Goal: Information Seeking & Learning: Learn about a topic

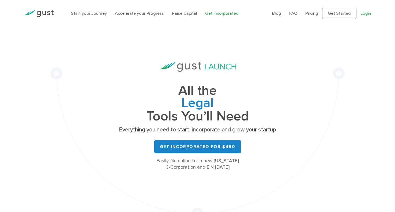
click at [367, 13] on link "Login" at bounding box center [365, 13] width 11 height 5
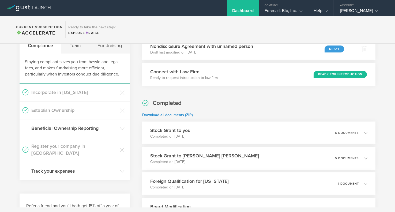
scroll to position [58, 0]
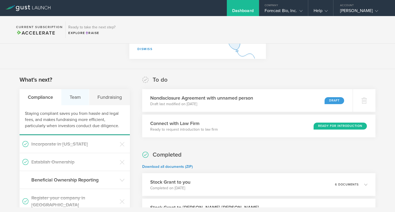
click at [76, 96] on div "Team" at bounding box center [75, 97] width 28 height 16
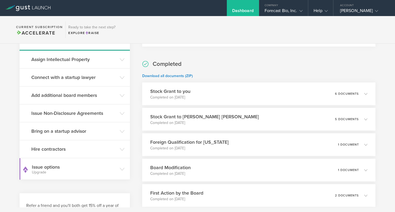
scroll to position [149, 0]
click at [94, 95] on h3 "Add additional board members" at bounding box center [74, 95] width 86 height 7
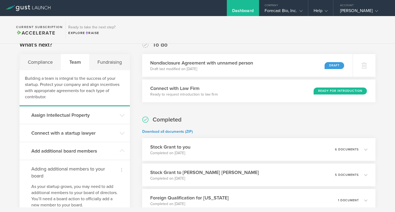
scroll to position [96, 0]
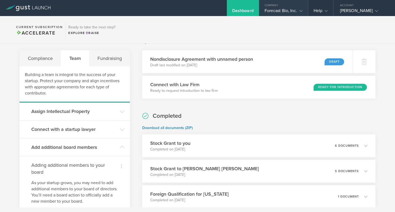
click at [291, 12] on div "Forecast Bio, Inc." at bounding box center [284, 12] width 38 height 8
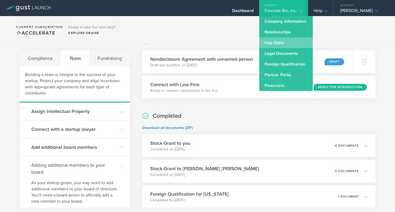
click at [283, 45] on link "Cap Table" at bounding box center [286, 42] width 54 height 11
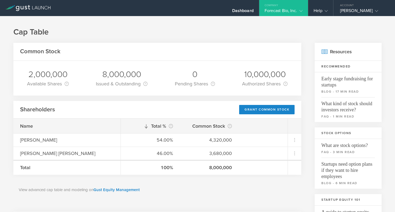
click at [287, 12] on div "Forecast Bio, Inc." at bounding box center [284, 12] width 38 height 8
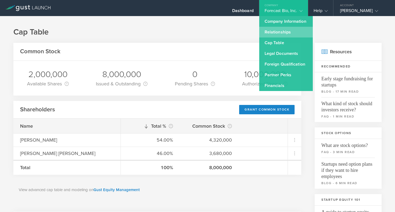
click at [287, 31] on link "Relationships" at bounding box center [286, 32] width 54 height 11
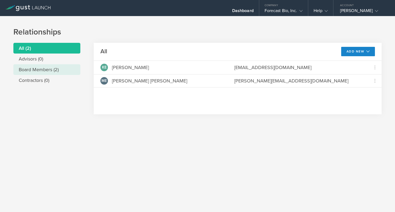
click at [39, 69] on li "Board Members (2)" at bounding box center [46, 69] width 67 height 11
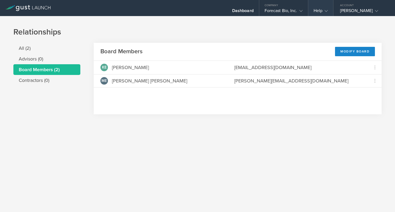
click at [320, 8] on div "Help" at bounding box center [321, 12] width 14 height 8
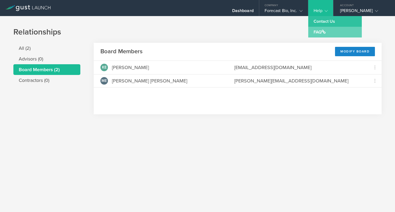
click at [320, 34] on link "FAQ" at bounding box center [335, 32] width 54 height 11
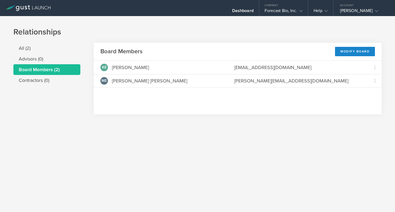
click at [29, 5] on link at bounding box center [27, 4] width 45 height 5
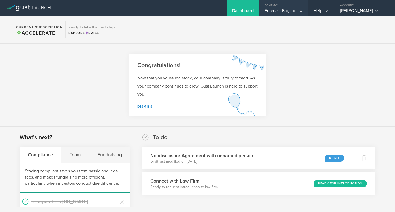
click at [295, 10] on div "Forecast Bio, Inc." at bounding box center [284, 12] width 38 height 8
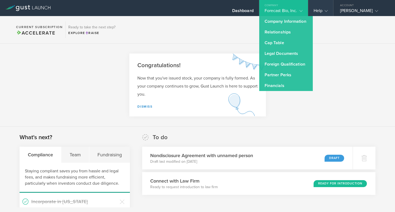
click at [325, 11] on icon at bounding box center [326, 10] width 3 height 3
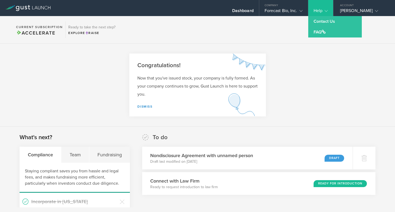
click at [68, 95] on section "Congratulations! Now that you've issued stock, your company is fully formed. As…" at bounding box center [197, 85] width 395 height 83
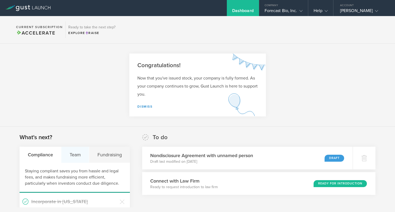
click at [74, 155] on div "Team" at bounding box center [75, 155] width 28 height 16
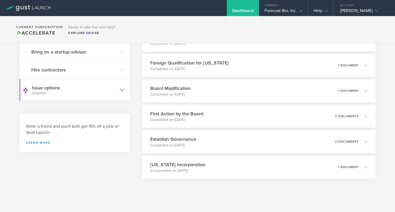
scroll to position [232, 0]
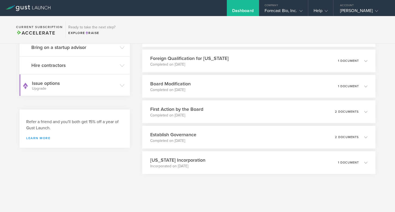
click at [40, 138] on link "Learn more" at bounding box center [74, 138] width 97 height 3
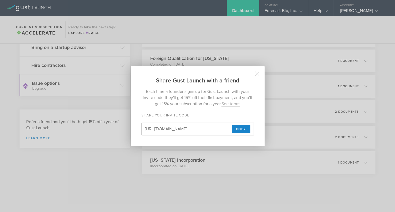
click at [172, 130] on input "https://gust.com/launch?partner_code=686570aaf0f6ab0002985e31" at bounding box center [187, 129] width 85 height 6
click at [237, 128] on span "Copy" at bounding box center [241, 129] width 10 height 8
click at [258, 75] on icon at bounding box center [257, 73] width 5 height 5
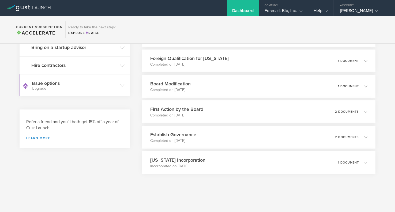
click at [258, 75] on div "Completed Download all documents (ZIP) Stock Grant to you Completed on Jul 25, …" at bounding box center [258, 75] width 233 height 198
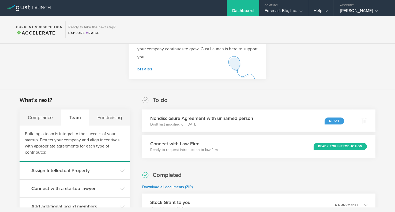
scroll to position [0, 0]
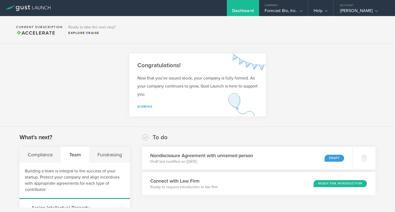
click at [145, 106] on link "Dismiss" at bounding box center [144, 107] width 15 height 4
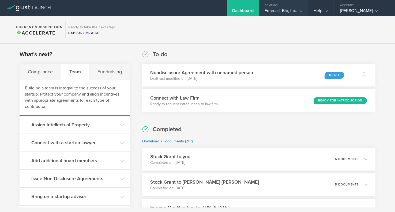
click at [278, 8] on div "Forecast Bio, Inc." at bounding box center [284, 12] width 38 height 8
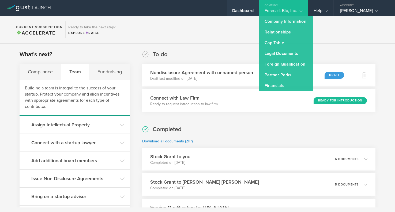
click at [240, 14] on div "Dashboard" at bounding box center [242, 12] width 21 height 8
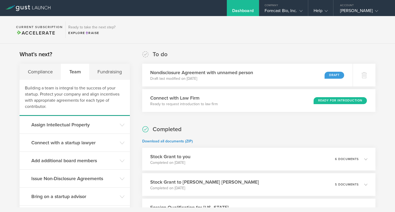
click at [239, 12] on div "Dashboard" at bounding box center [242, 12] width 21 height 8
click at [357, 10] on div "Kira Eve Poskanzer" at bounding box center [363, 12] width 46 height 8
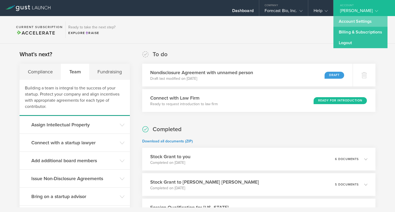
click at [352, 22] on link "Account Settings" at bounding box center [360, 21] width 54 height 11
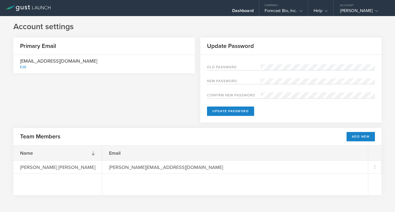
scroll to position [3, 0]
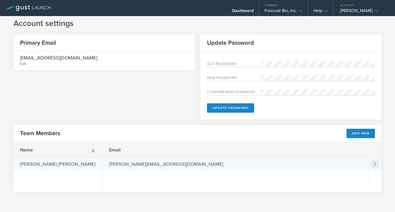
click at [372, 166] on icon at bounding box center [375, 164] width 6 height 6
click at [287, 156] on md-backdrop at bounding box center [197, 106] width 395 height 212
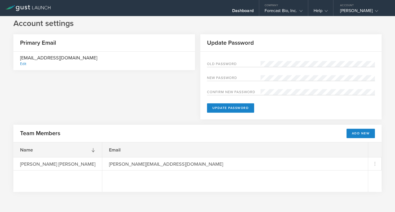
scroll to position [0, 0]
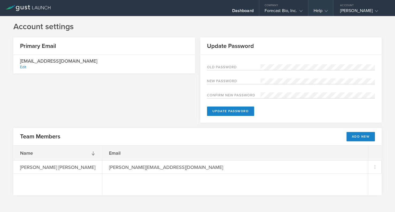
click at [323, 10] on gust-icon at bounding box center [324, 10] width 5 height 5
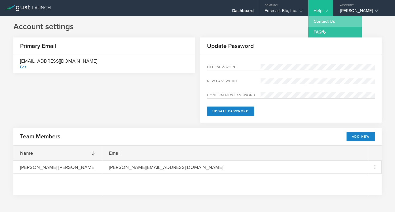
click at [321, 22] on link "Contact Us" at bounding box center [335, 21] width 54 height 11
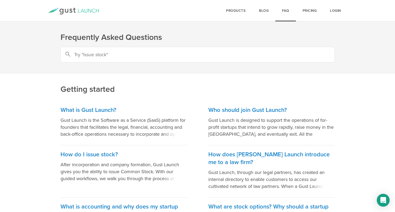
click at [106, 55] on input "text" at bounding box center [198, 55] width 274 height 16
type input "add administrator"
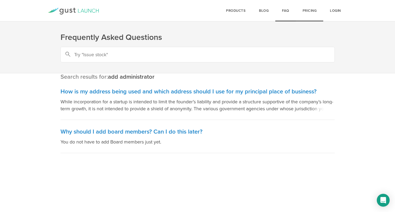
click at [305, 12] on link "Pricing" at bounding box center [310, 10] width 28 height 21
